Goal: Information Seeking & Learning: Learn about a topic

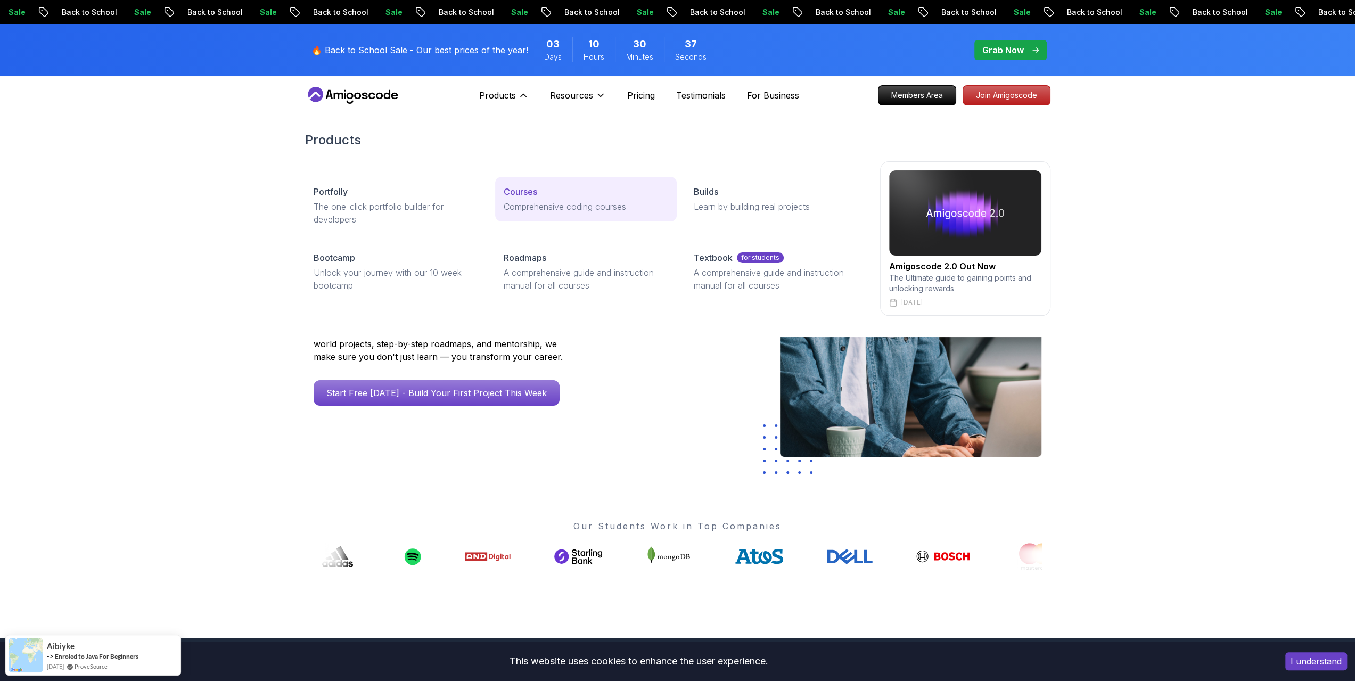
click at [509, 192] on p "Courses" at bounding box center [521, 191] width 34 height 13
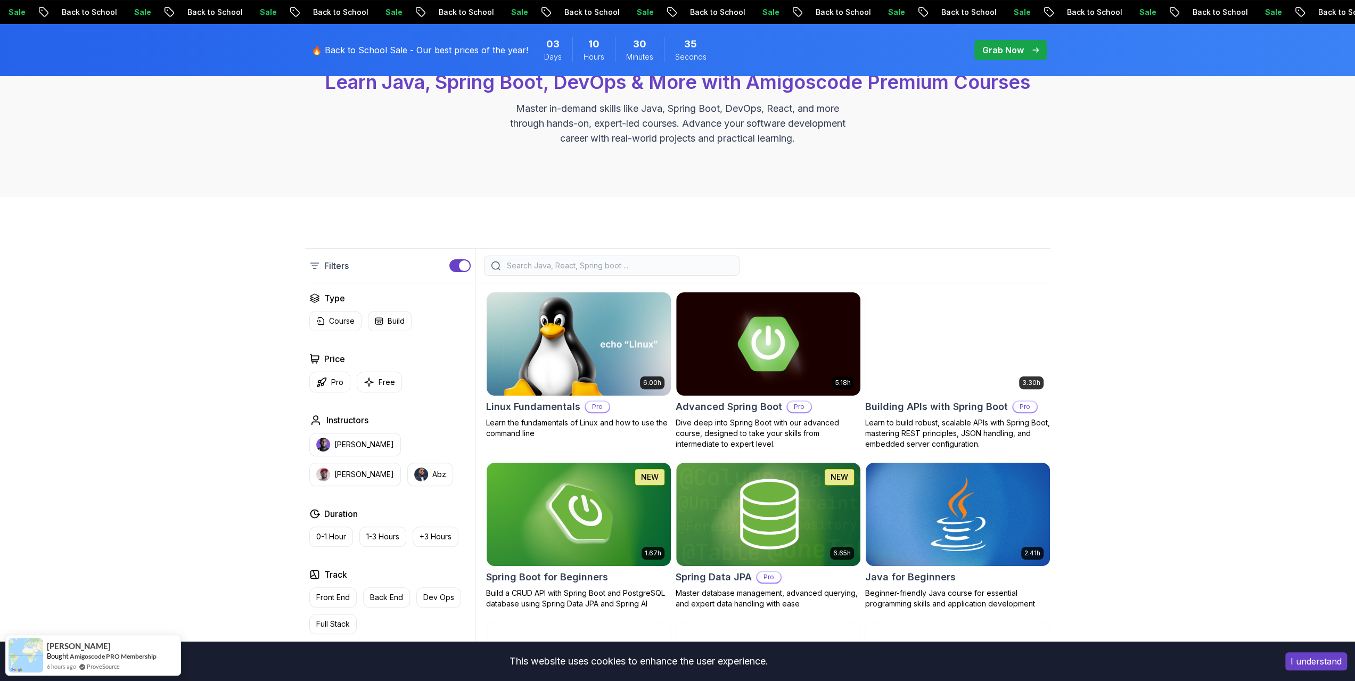
scroll to position [160, 0]
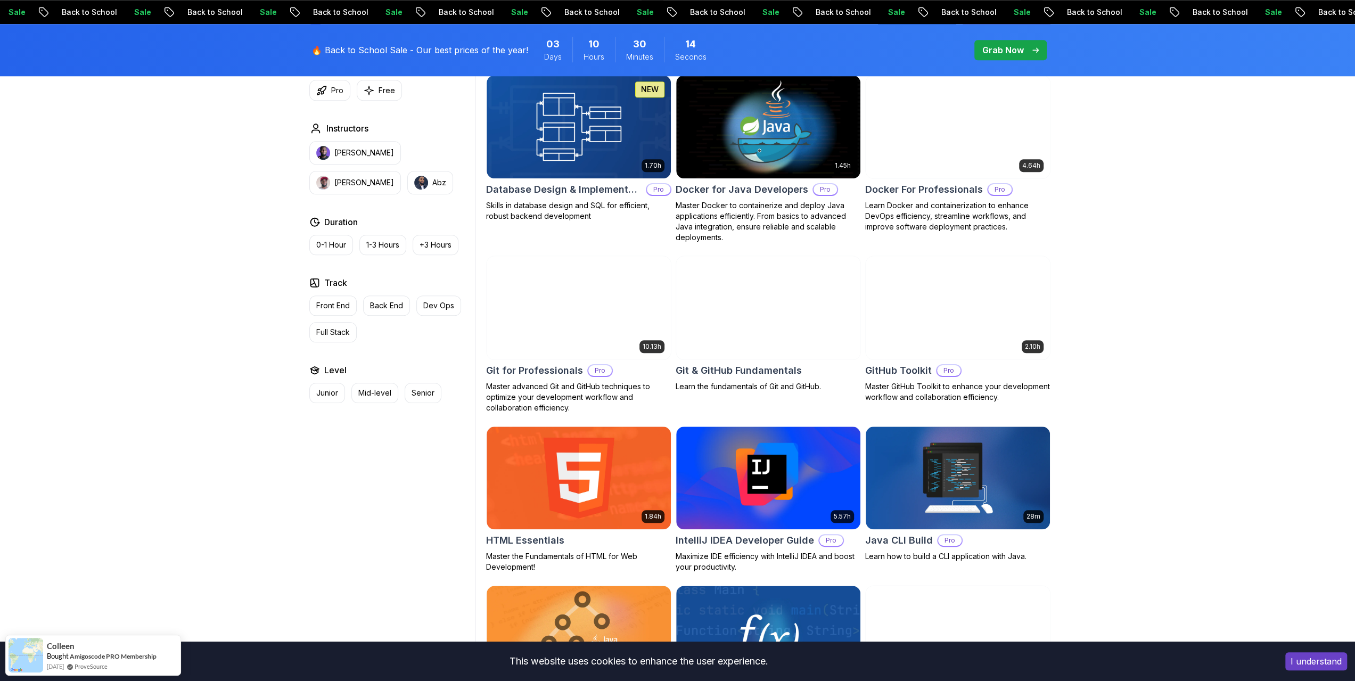
scroll to position [1012, 0]
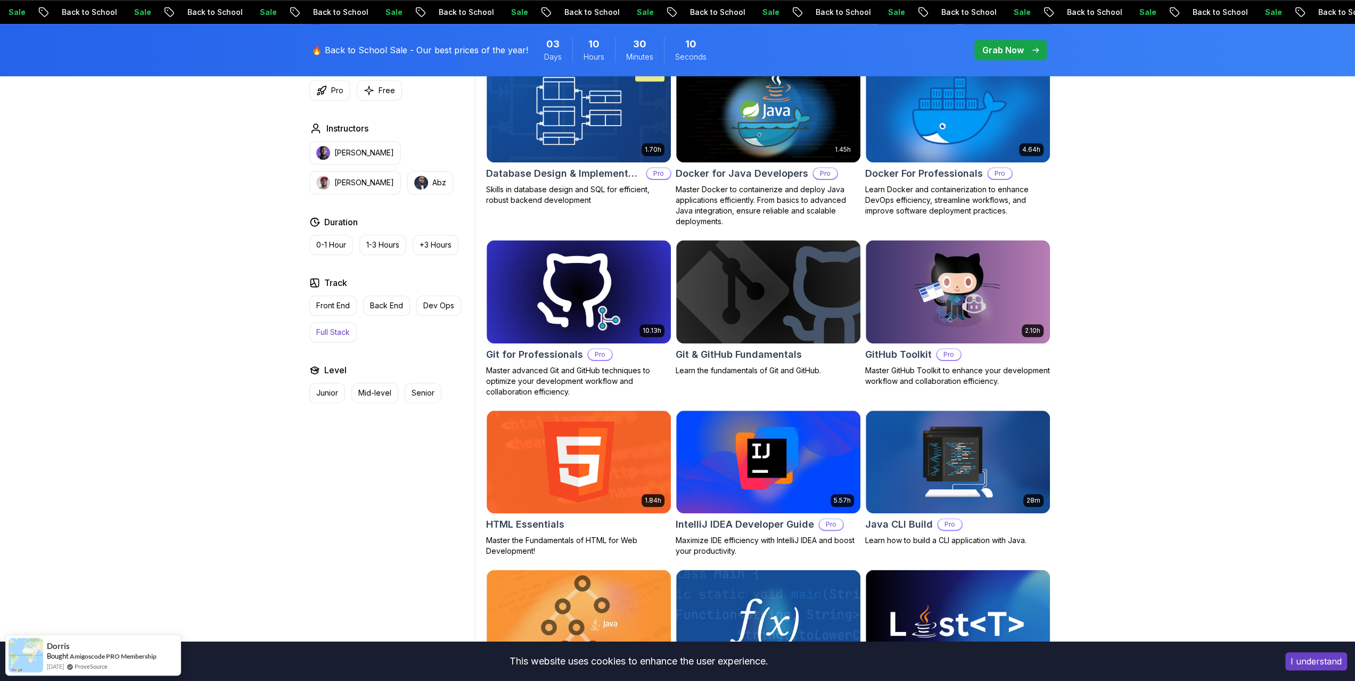
click at [332, 329] on p "Full Stack" at bounding box center [333, 332] width 34 height 11
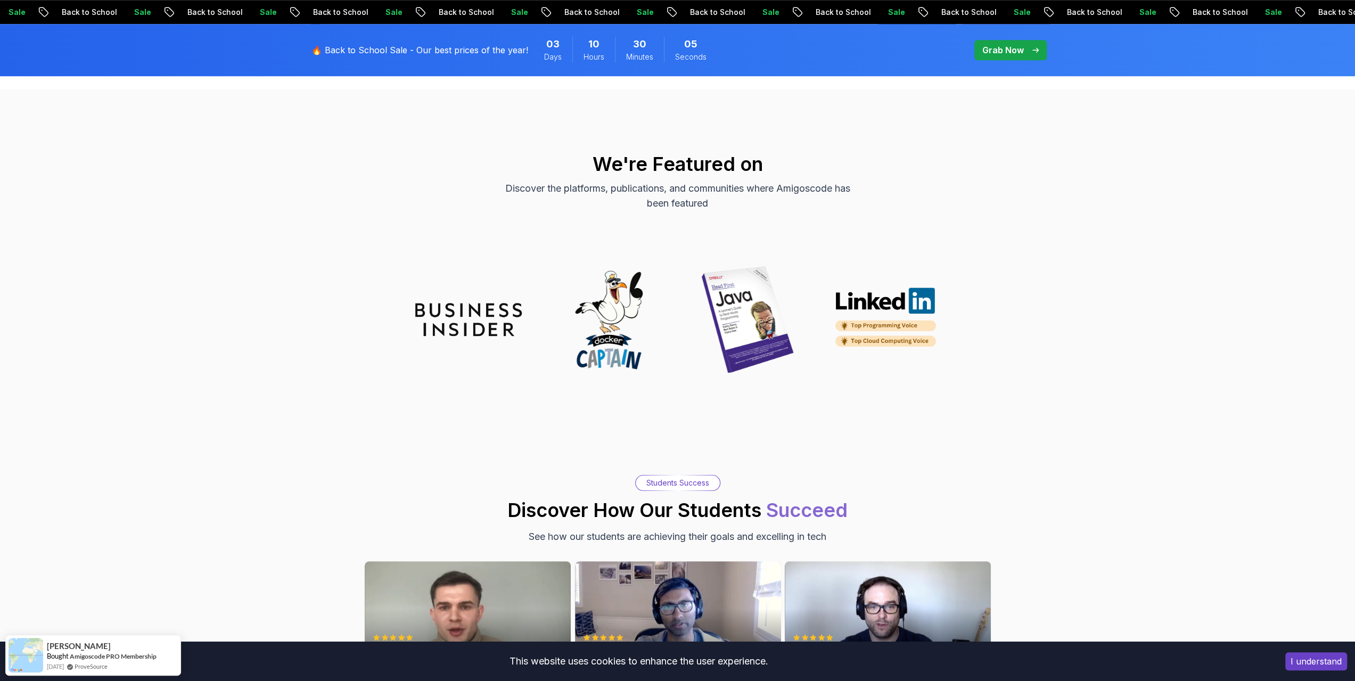
scroll to position [799, 0]
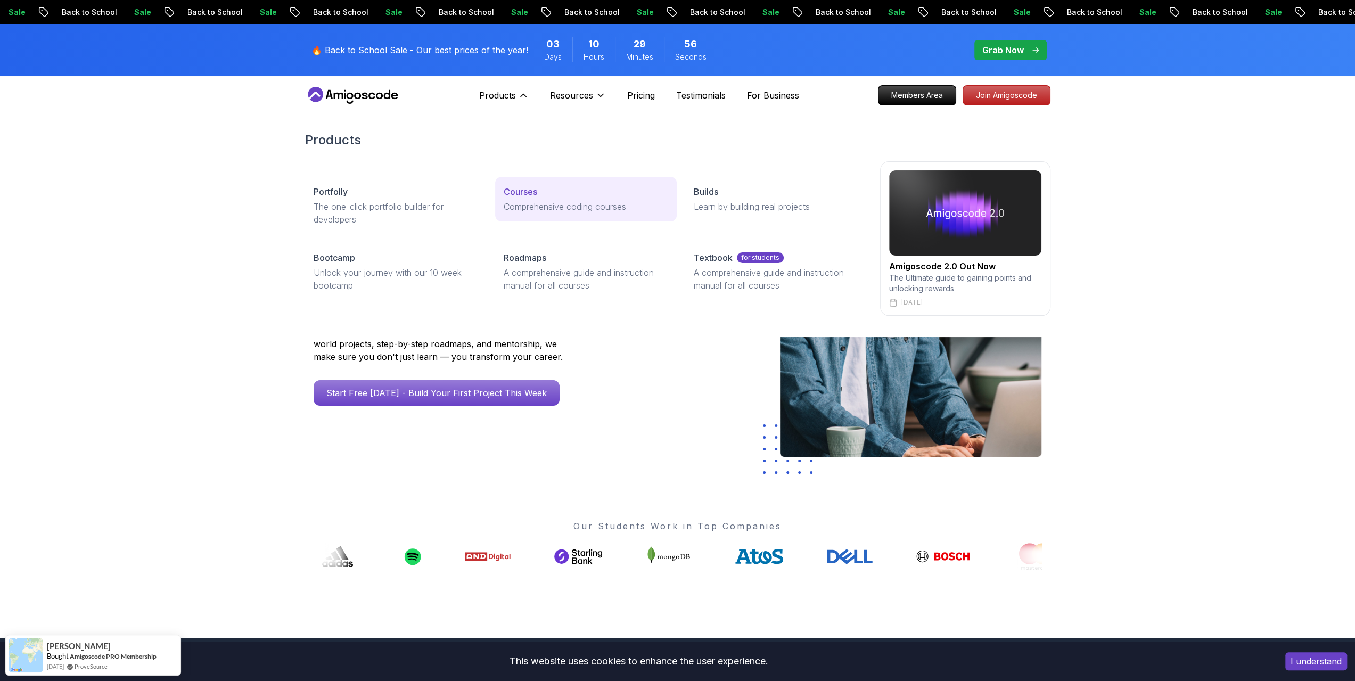
click at [517, 193] on p "Courses" at bounding box center [521, 191] width 34 height 13
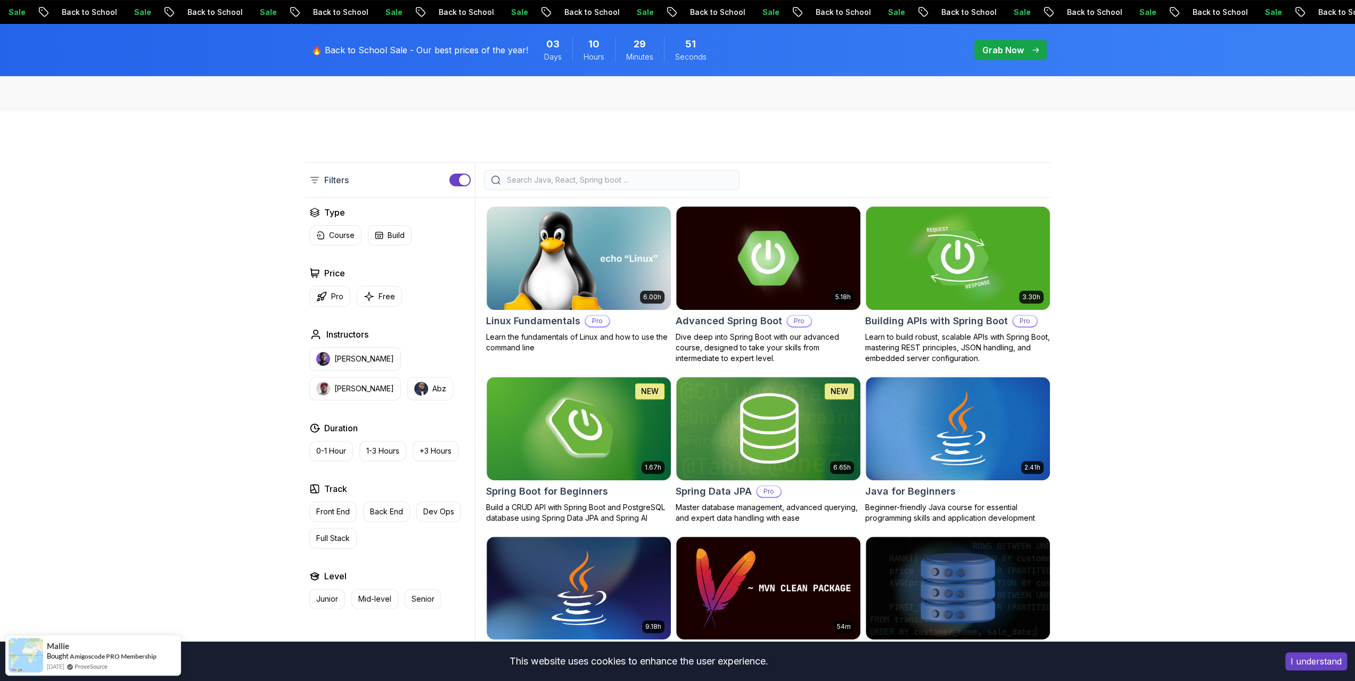
scroll to position [266, 0]
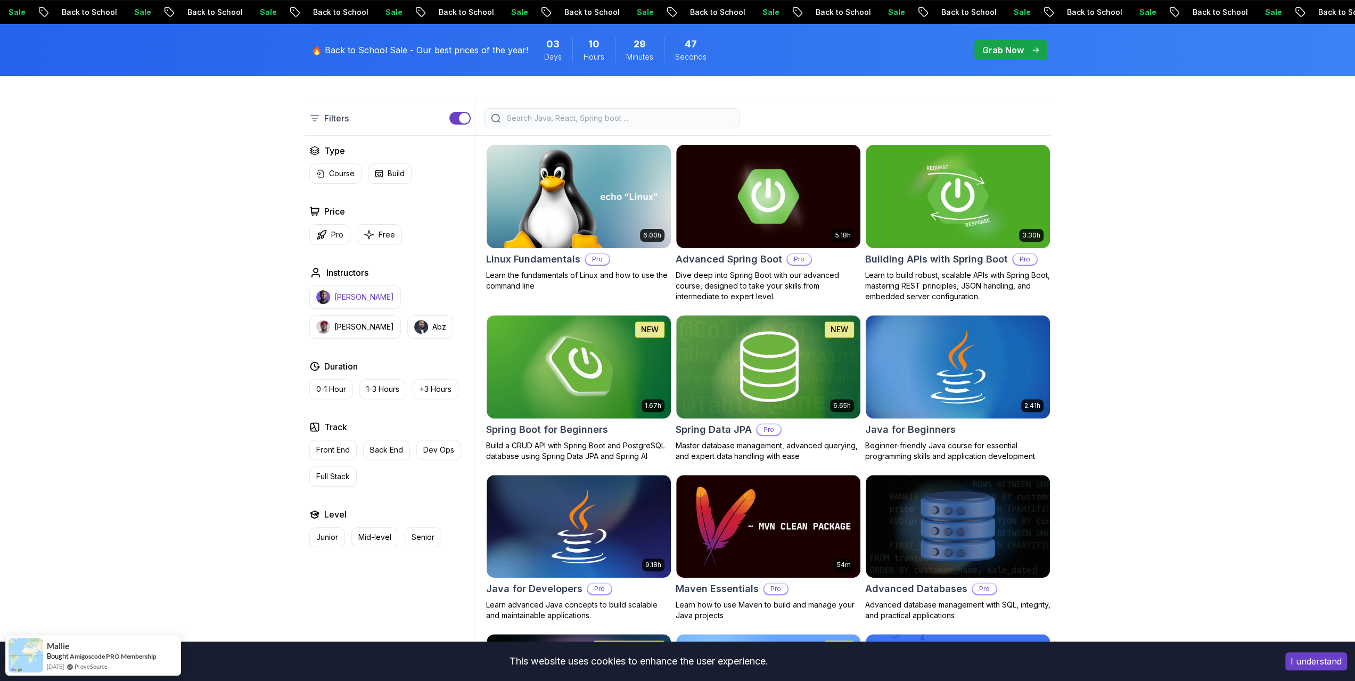
click at [354, 297] on p "[PERSON_NAME]" at bounding box center [364, 297] width 60 height 11
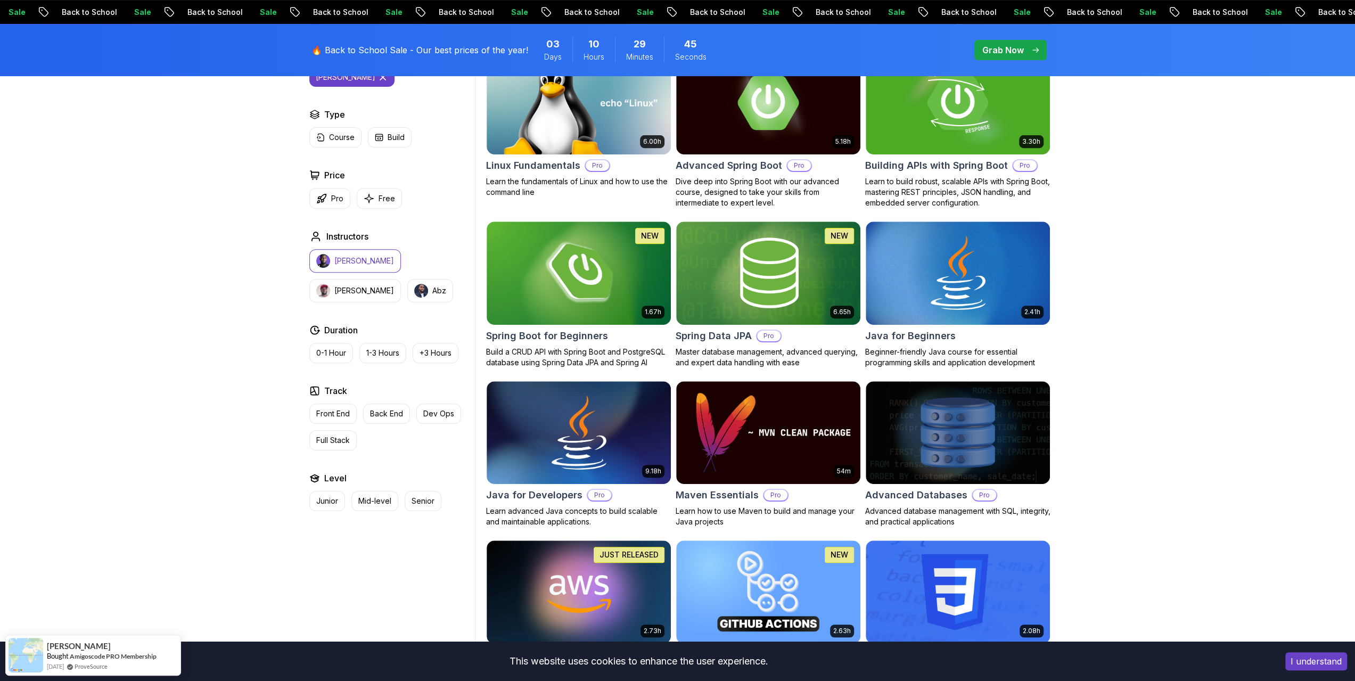
scroll to position [373, 0]
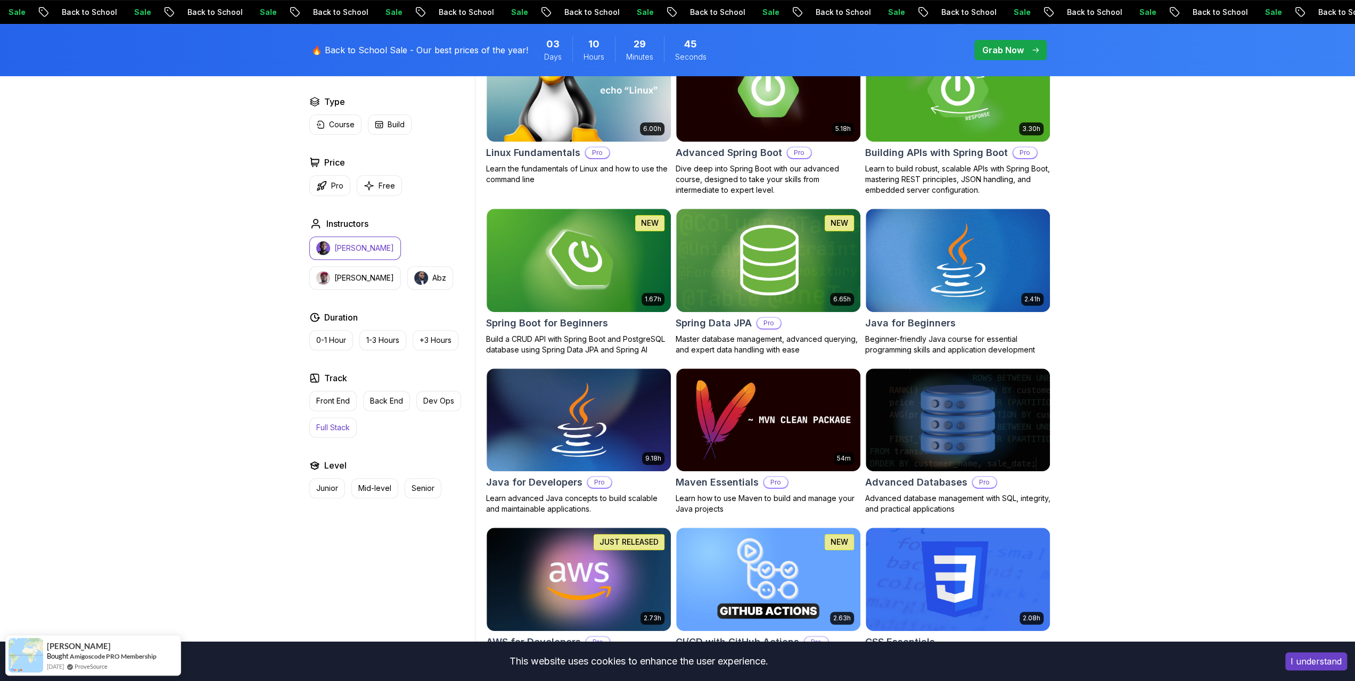
click at [341, 419] on button "Full Stack" at bounding box center [332, 427] width 47 height 20
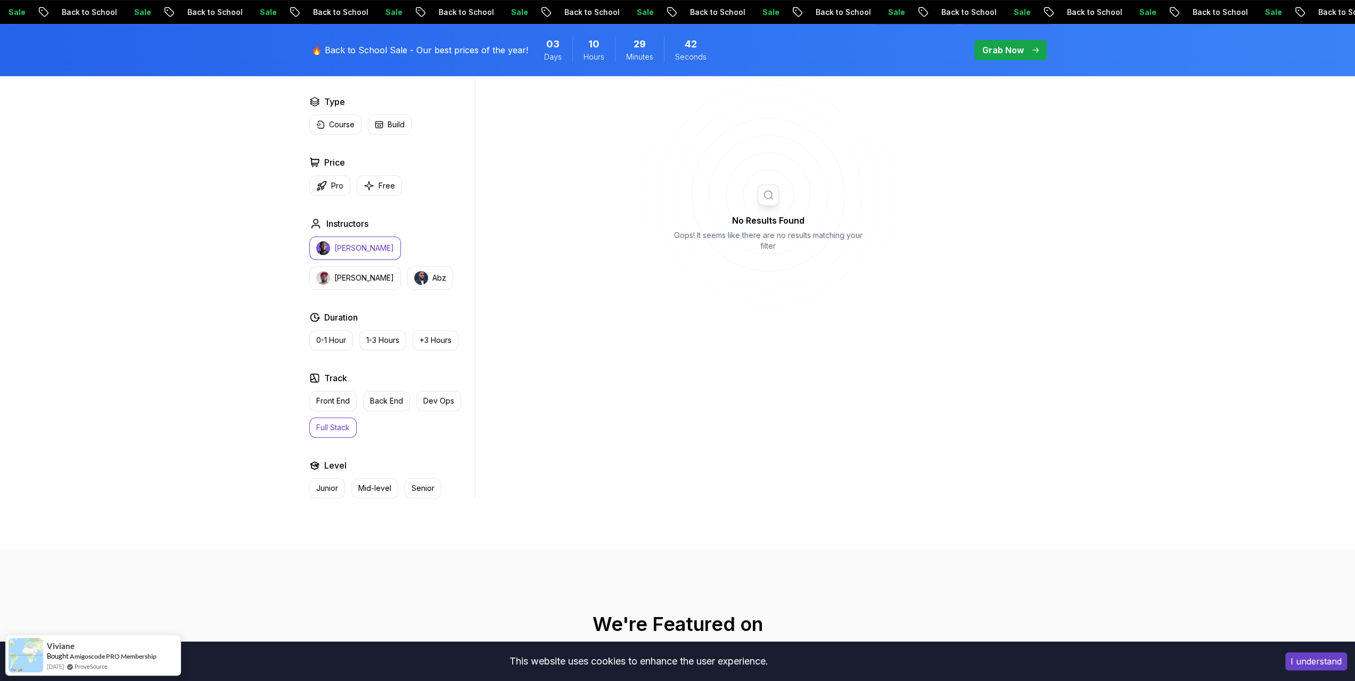
click at [332, 422] on p "Full Stack" at bounding box center [333, 427] width 34 height 11
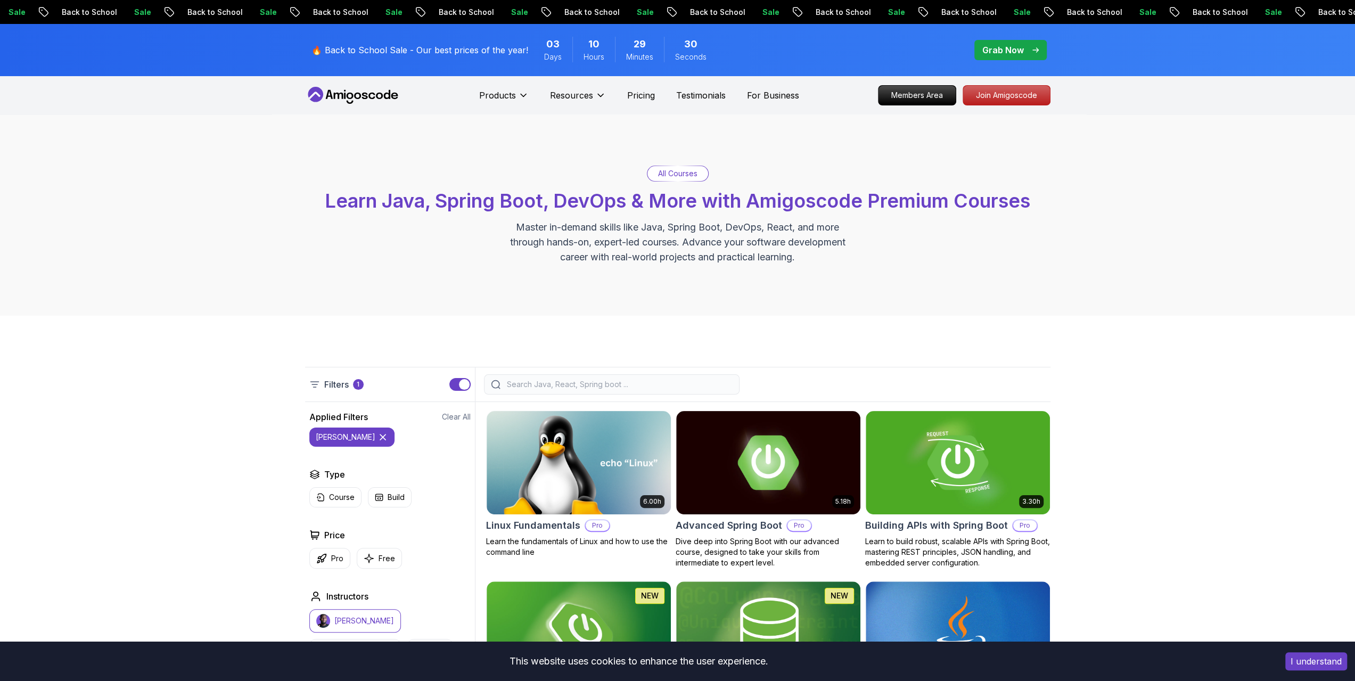
click at [528, 387] on input "search" at bounding box center [619, 384] width 228 height 11
click at [378, 435] on icon at bounding box center [383, 437] width 11 height 11
click at [543, 386] on input "search" at bounding box center [619, 384] width 228 height 11
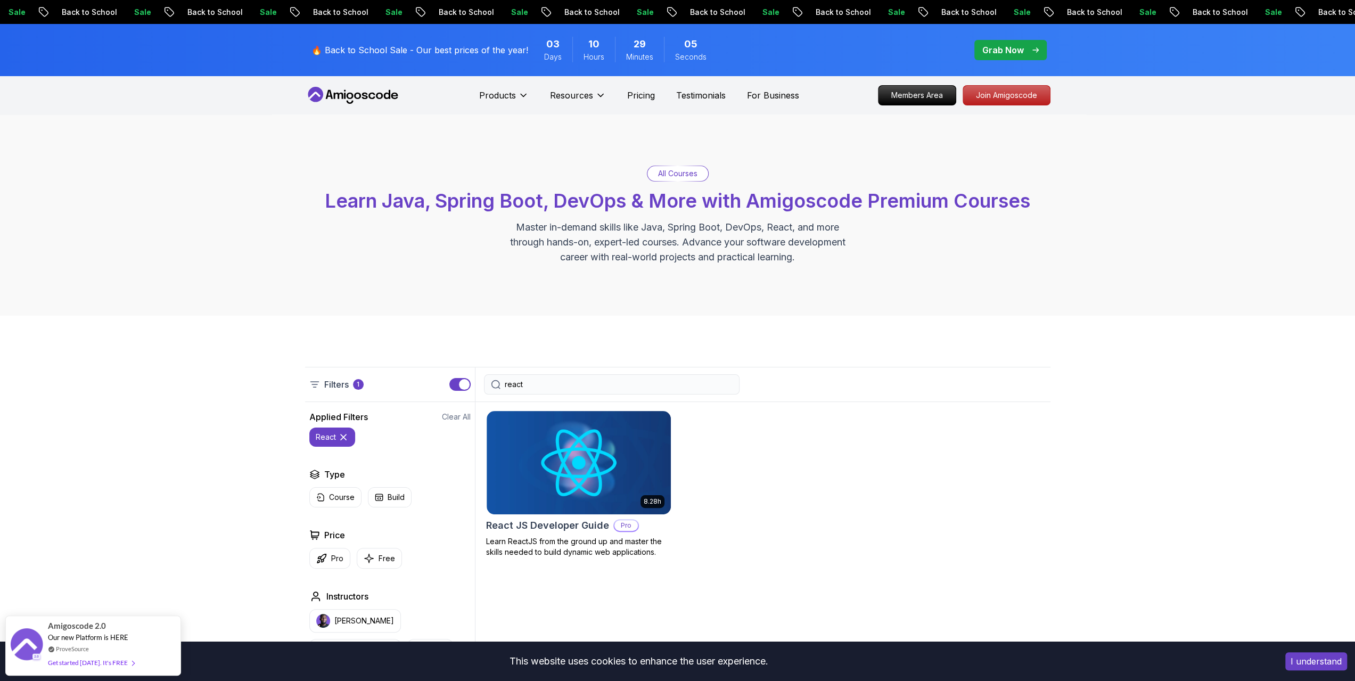
type input "react"
